Goal: Task Accomplishment & Management: Manage account settings

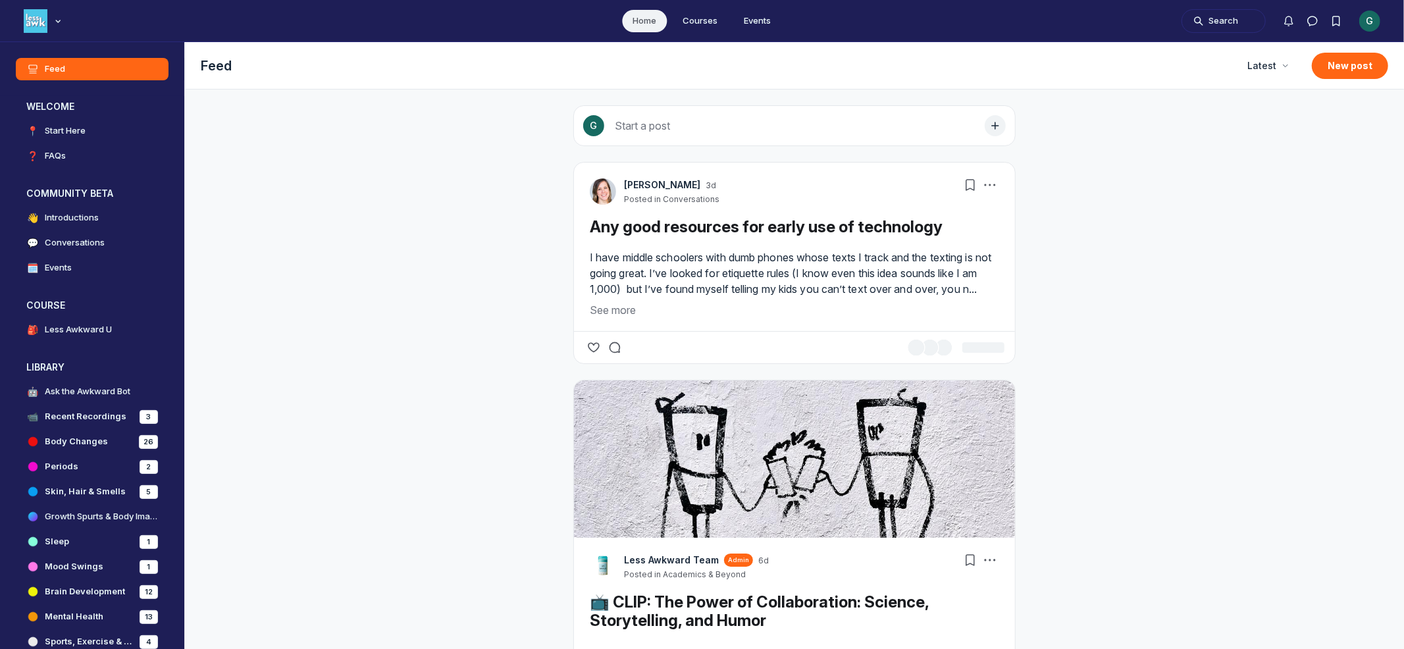
click at [58, 24] on icon "Main navigation bar" at bounding box center [57, 21] width 13 height 8
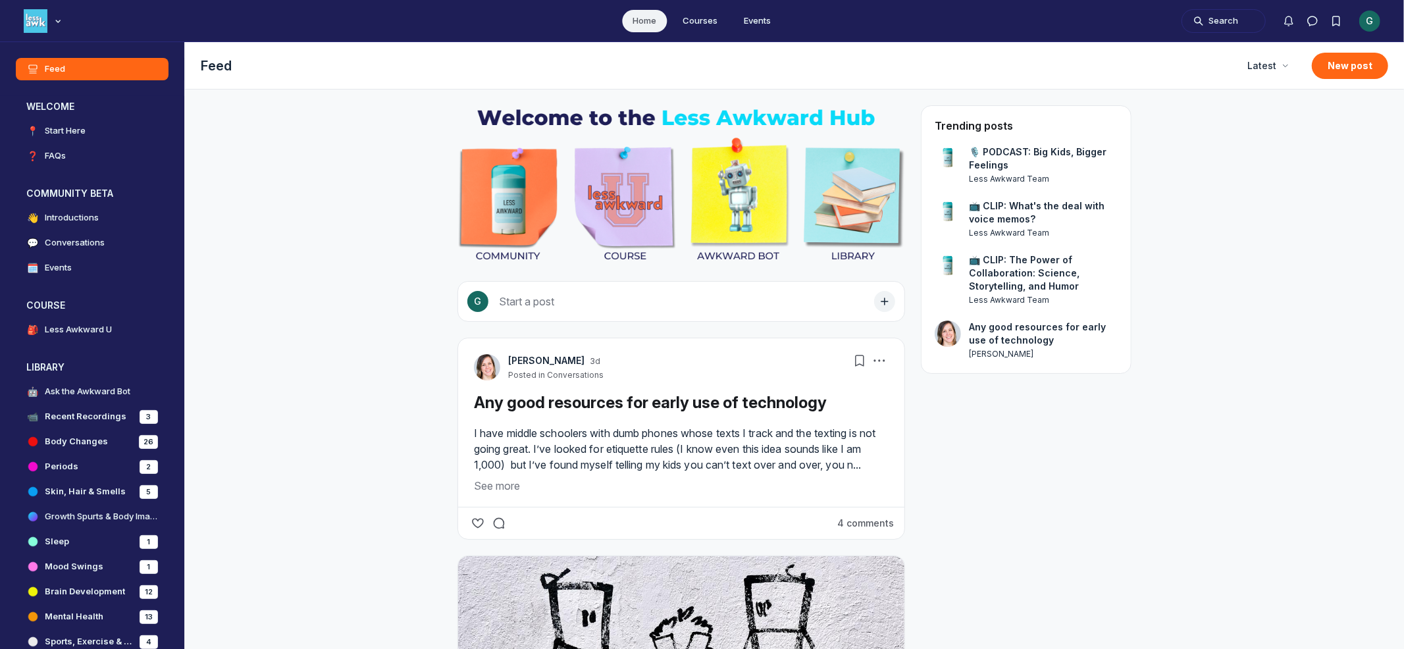
click at [1379, 18] on div "G" at bounding box center [1369, 21] width 21 height 21
click at [1299, 217] on button "Sign out" at bounding box center [1306, 209] width 125 height 22
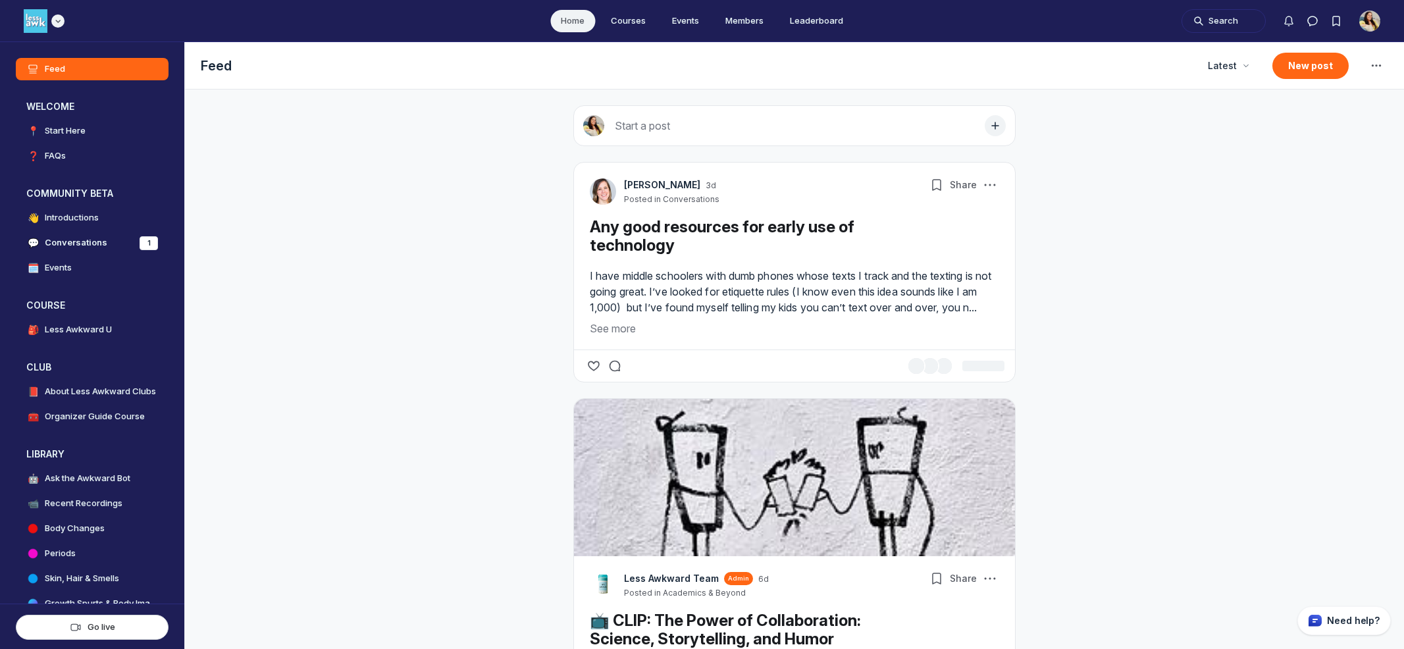
click at [56, 24] on icon "Main navigation bar" at bounding box center [57, 21] width 13 height 8
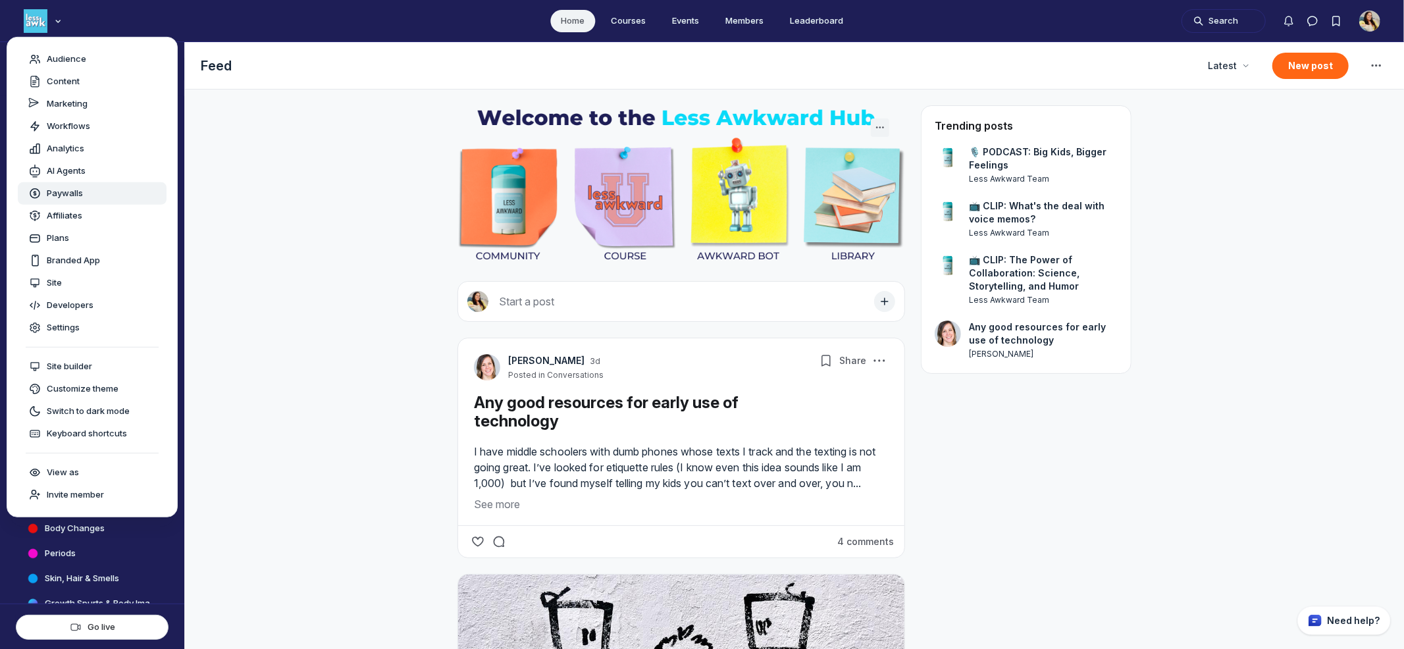
click at [55, 187] on span "Paywalls" at bounding box center [65, 193] width 36 height 13
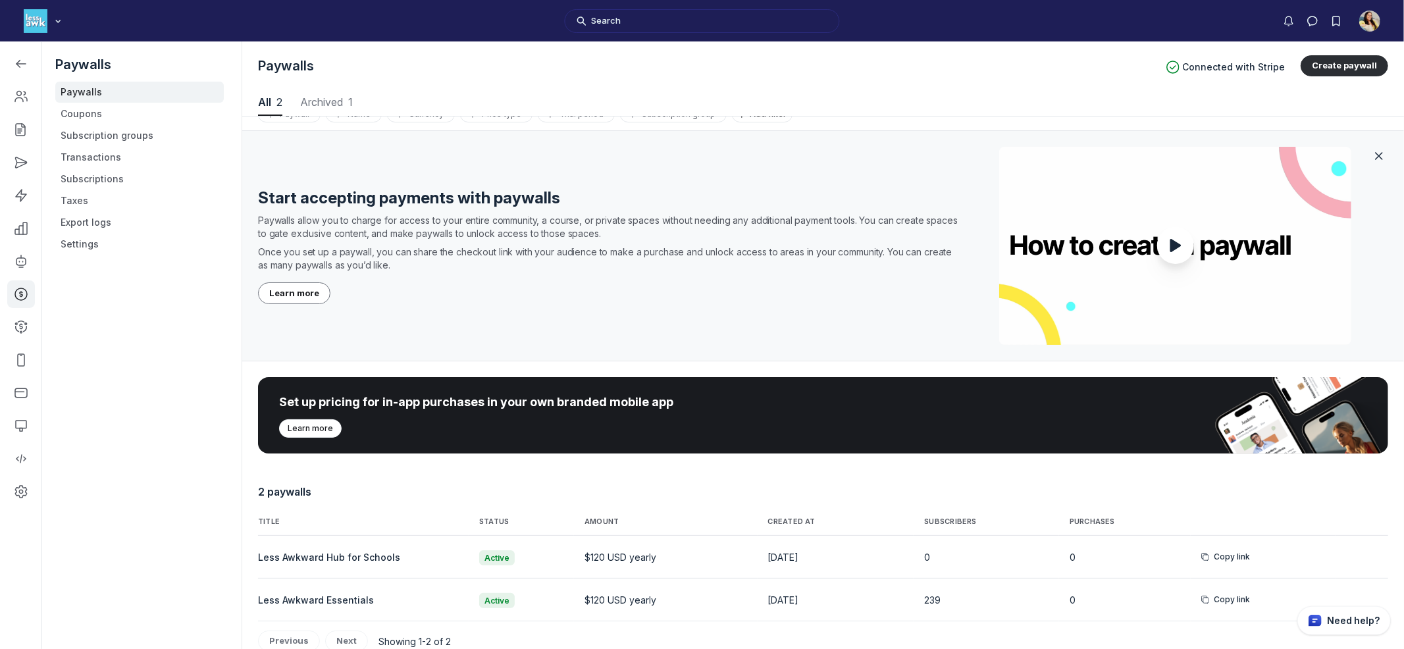
scroll to position [26, 0]
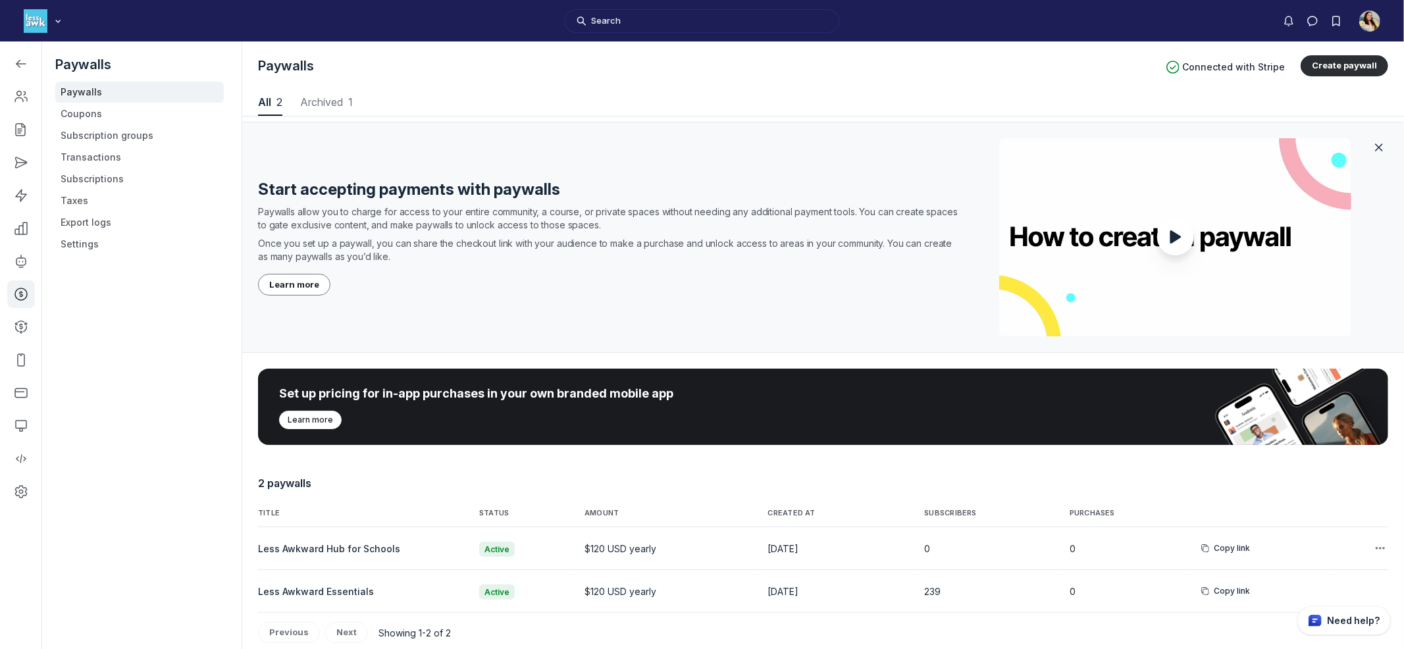
click at [1244, 552] on button "Copy link" at bounding box center [1225, 548] width 49 height 13
click at [1382, 545] on icon "button" at bounding box center [1380, 548] width 13 height 13
click at [1384, 544] on icon "button" at bounding box center [1380, 548] width 13 height 13
click at [1321, 447] on button "Edit" at bounding box center [1314, 447] width 125 height 22
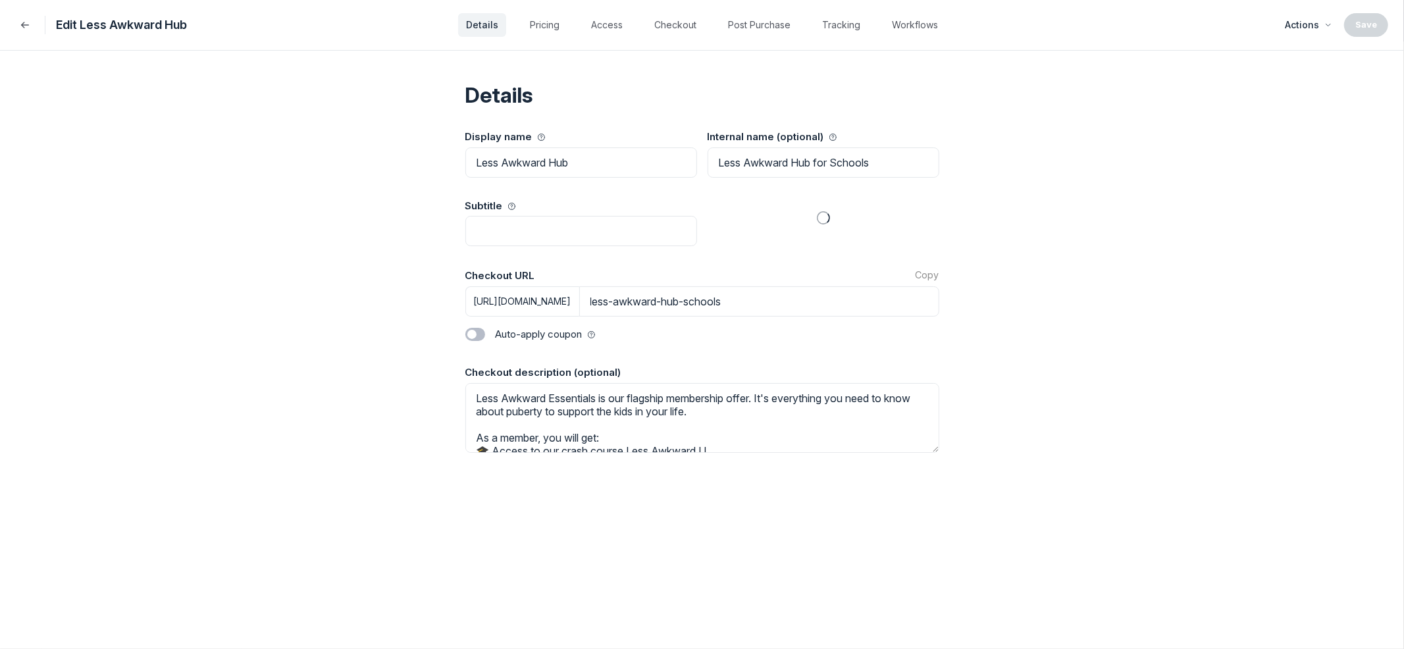
select select "1"
click at [508, 331] on span "Auto-apply coupon" at bounding box center [545, 334] width 99 height 15
click at [469, 331] on label "Toggle switch" at bounding box center [475, 334] width 20 height 13
click at [0, 0] on input "Toggle switch" at bounding box center [0, 0] width 0 height 0
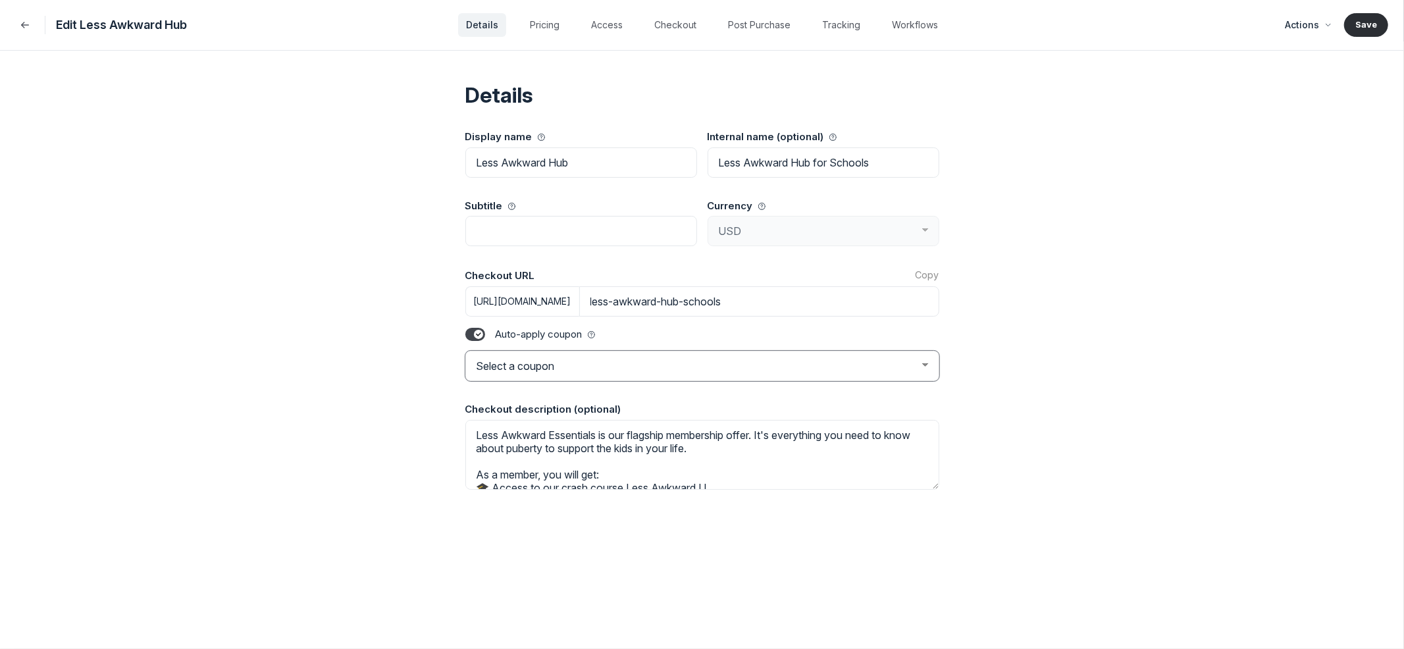
click at [550, 354] on select "Select a coupon FUTUREAFFILIATE FRIENDLYNOOKSTEST INVESTOR CFCSTAFF PRESENTATIO…" at bounding box center [702, 366] width 474 height 30
select select "BERKLEYPARENTS"
click at [465, 351] on select "Select a coupon FUTUREAFFILIATE FRIENDLYNOOKSTEST INVESTOR CFCSTAFF PRESENTATIO…" at bounding box center [702, 366] width 474 height 30
type input "less-awkward-hub-schools?coupon_code=BERKLEYPARENTS"
click at [918, 275] on button "Copy" at bounding box center [928, 275] width 24 height 13
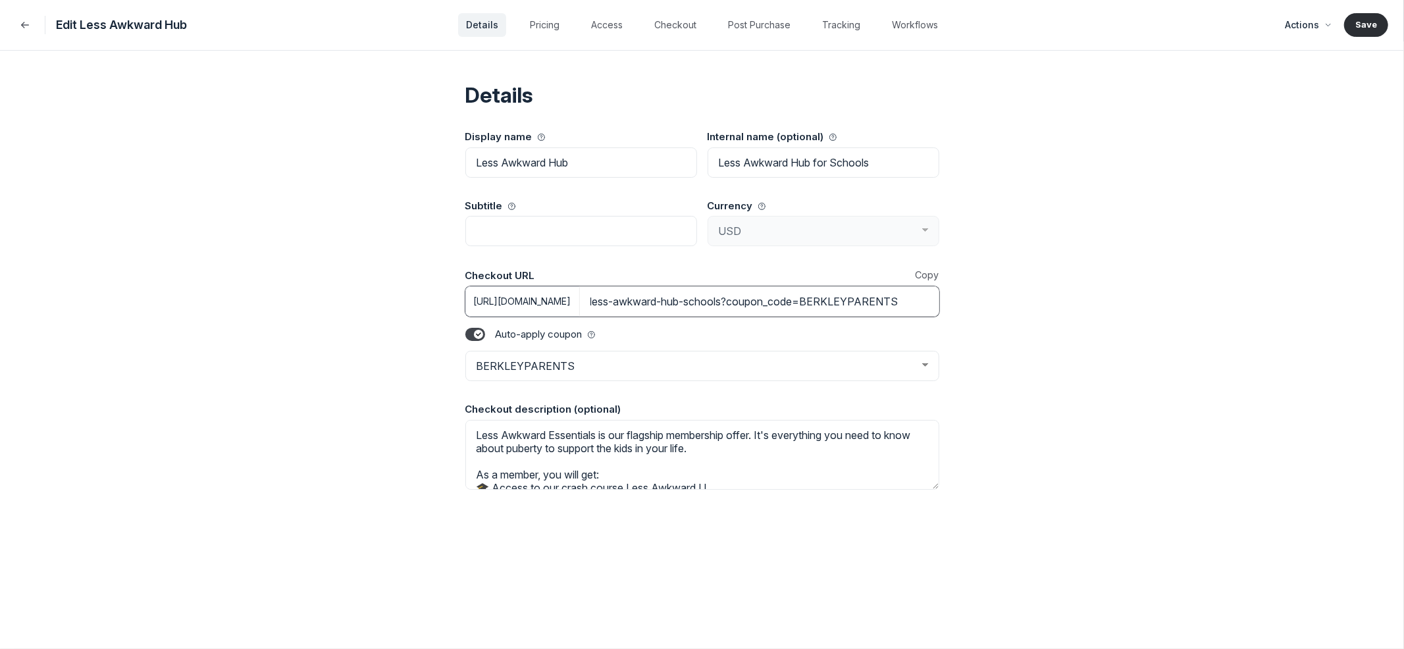
scroll to position [0, 80]
click at [1357, 33] on button "Save" at bounding box center [1366, 25] width 44 height 24
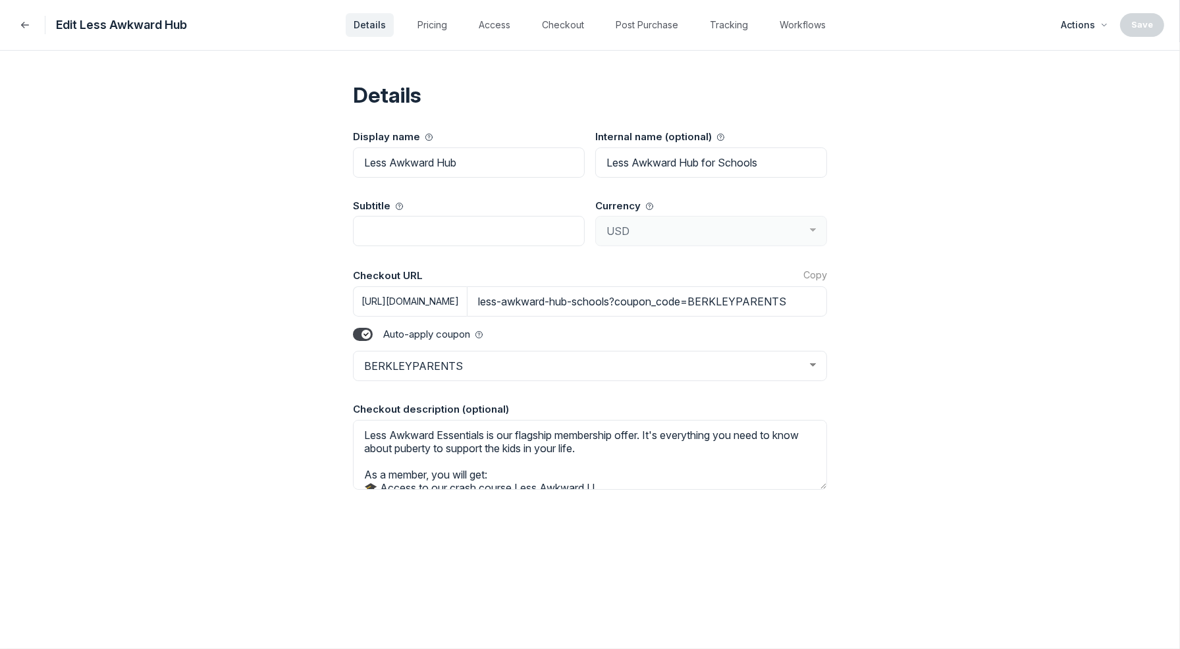
scroll to position [0, 0]
